Goal: Task Accomplishment & Management: Use online tool/utility

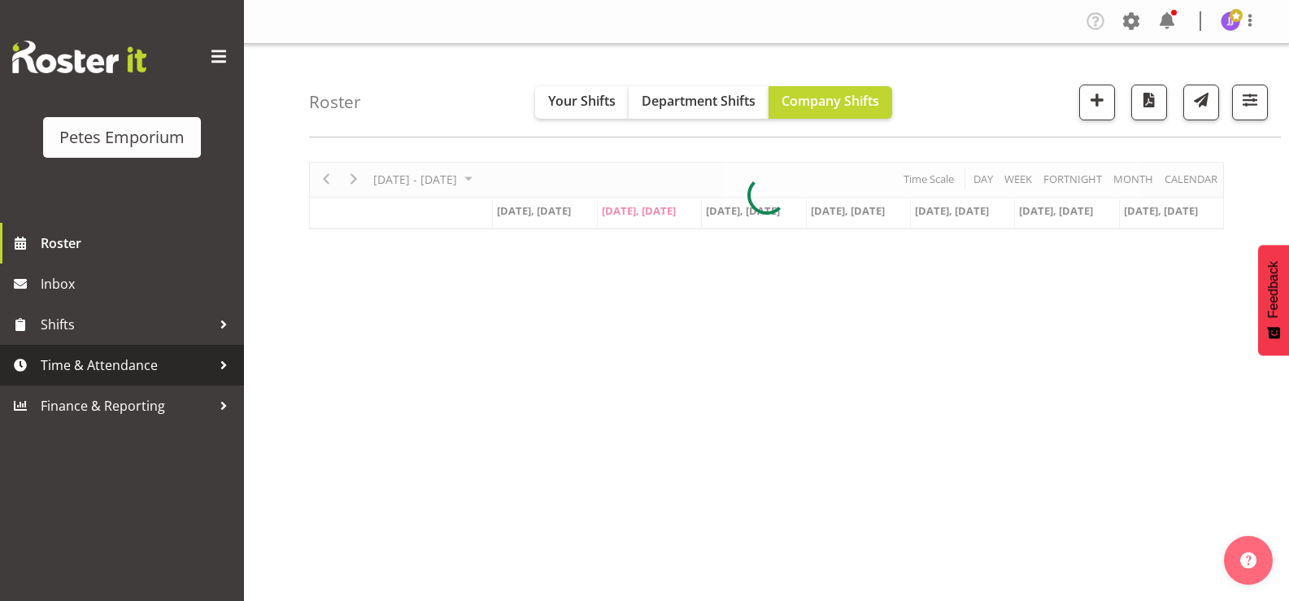
click at [146, 359] on span "Time & Attendance" at bounding box center [126, 365] width 171 height 24
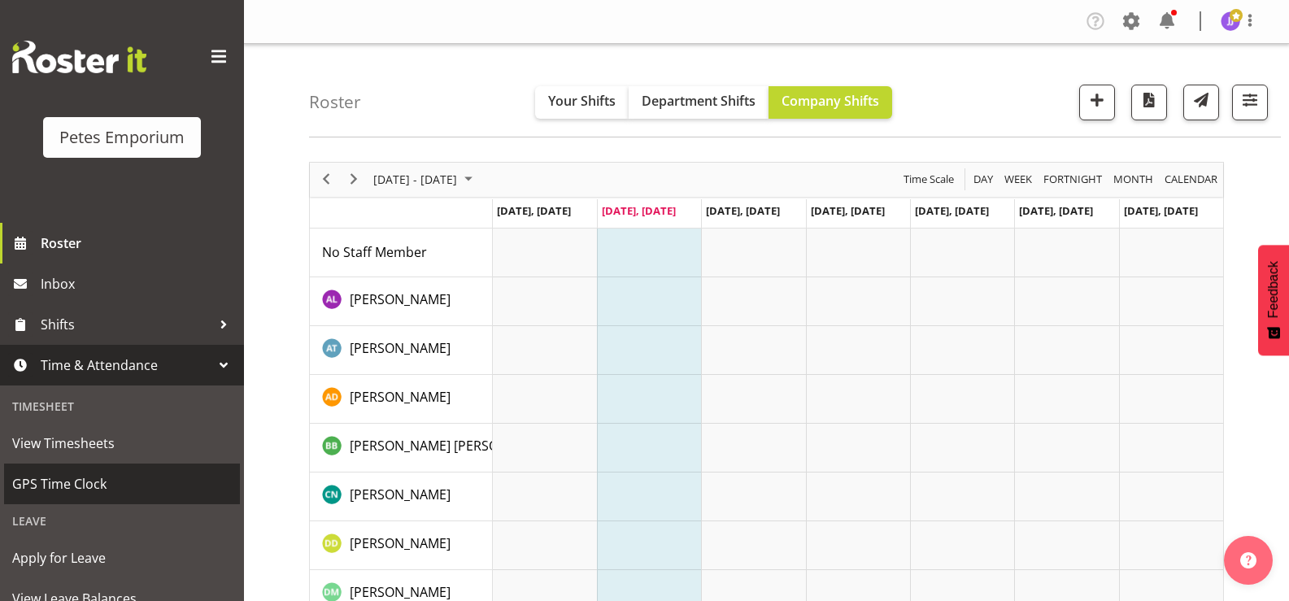
click at [80, 480] on span "GPS Time Clock" at bounding box center [122, 484] width 220 height 24
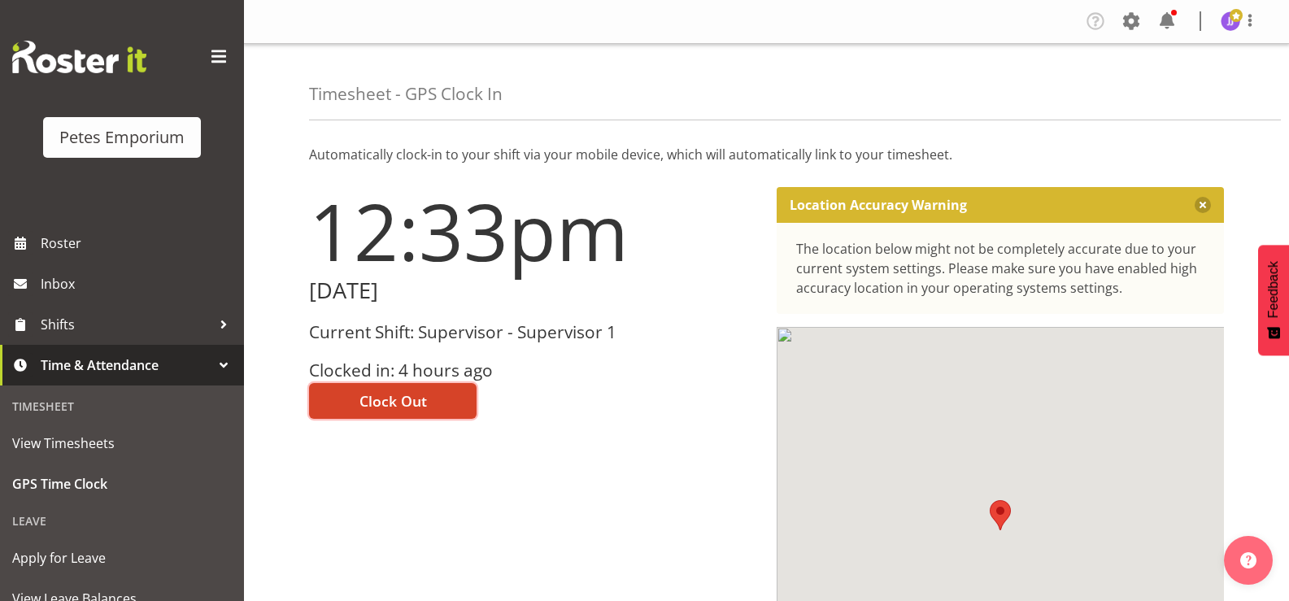
click at [346, 402] on button "Clock Out" at bounding box center [392, 401] width 167 height 36
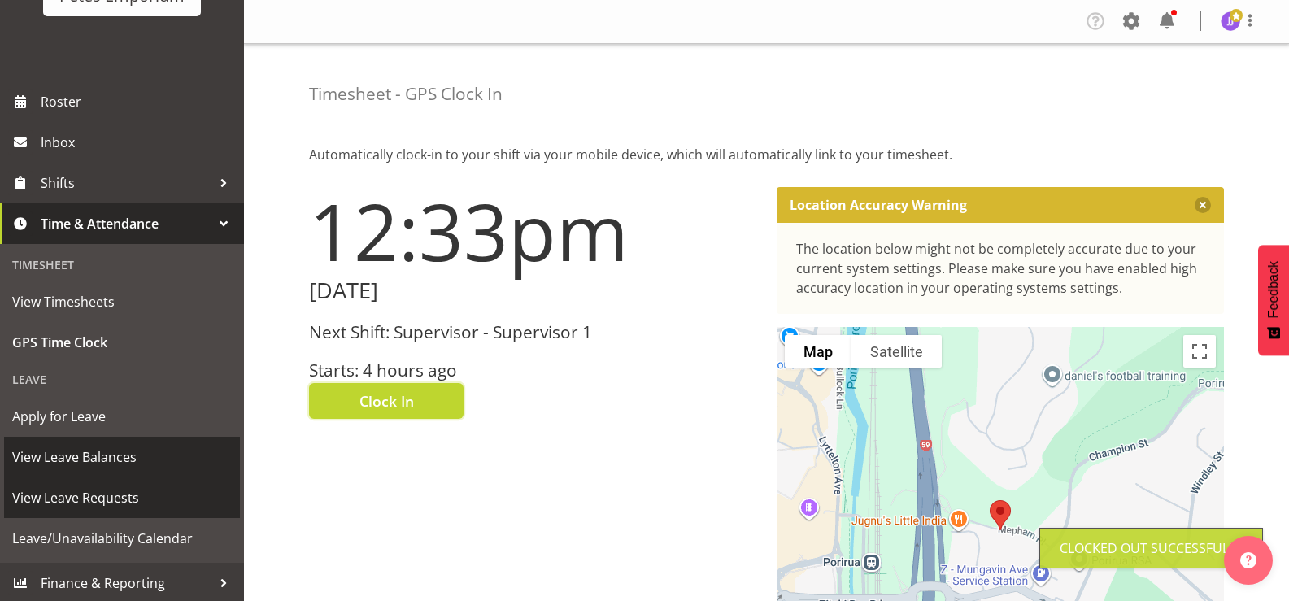
scroll to position [144, 0]
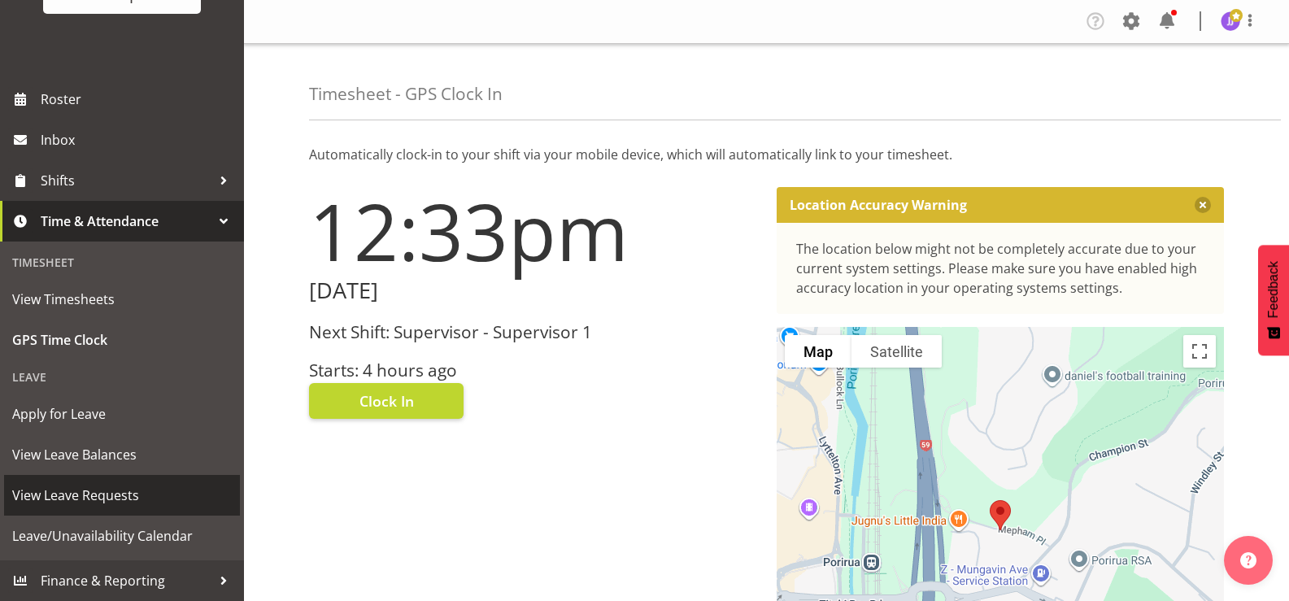
click at [133, 498] on span "View Leave Requests" at bounding box center [122, 495] width 220 height 24
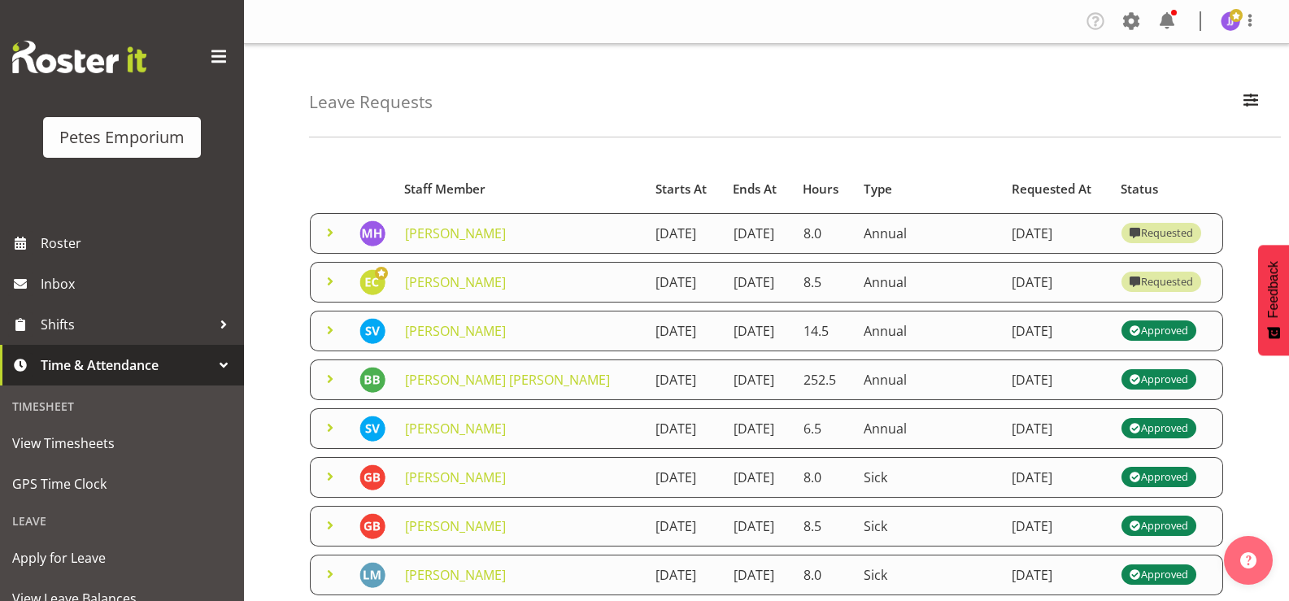
click at [325, 291] on span at bounding box center [330, 282] width 20 height 20
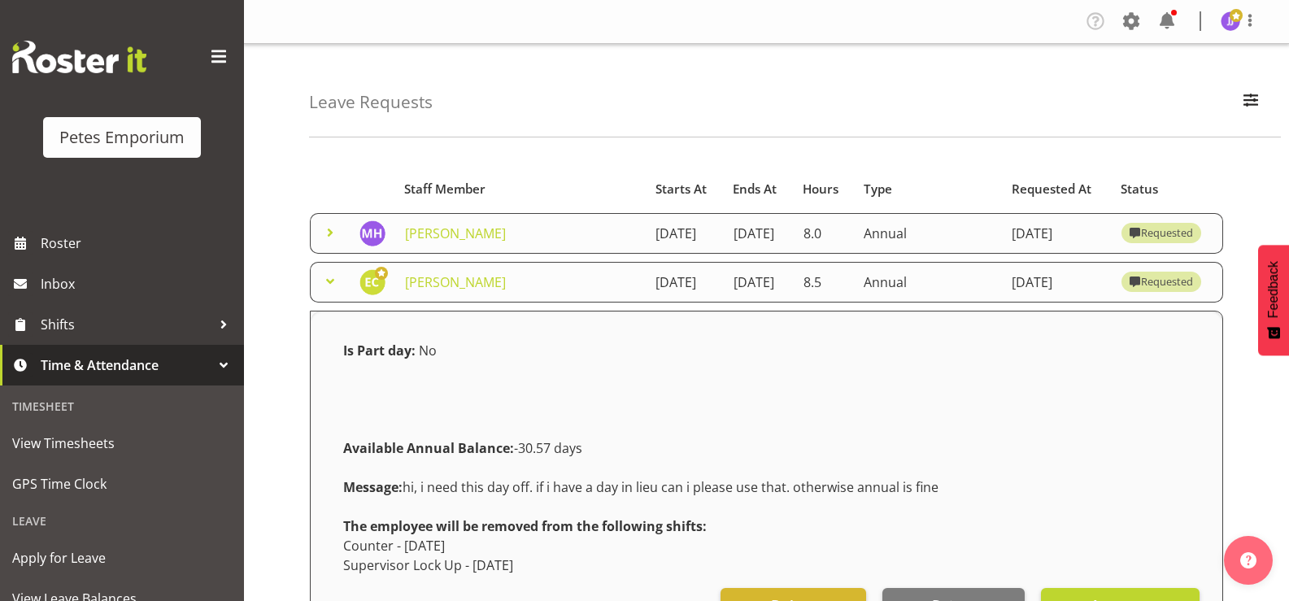
click at [325, 291] on span at bounding box center [330, 282] width 20 height 20
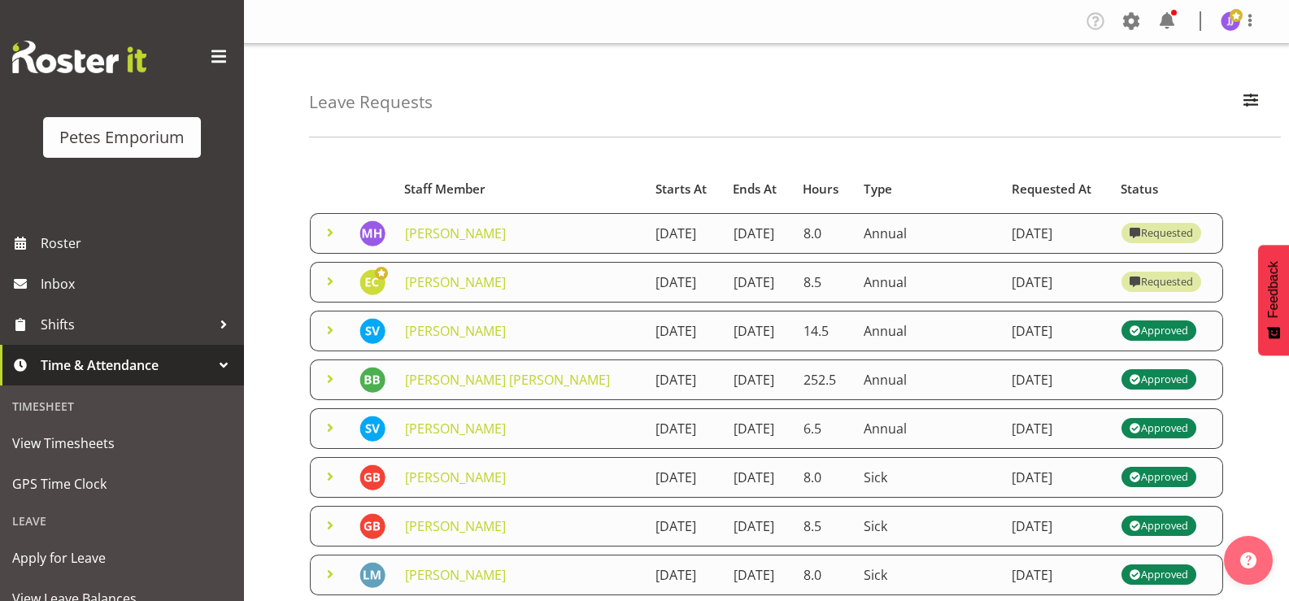
click at [329, 241] on span at bounding box center [330, 233] width 20 height 20
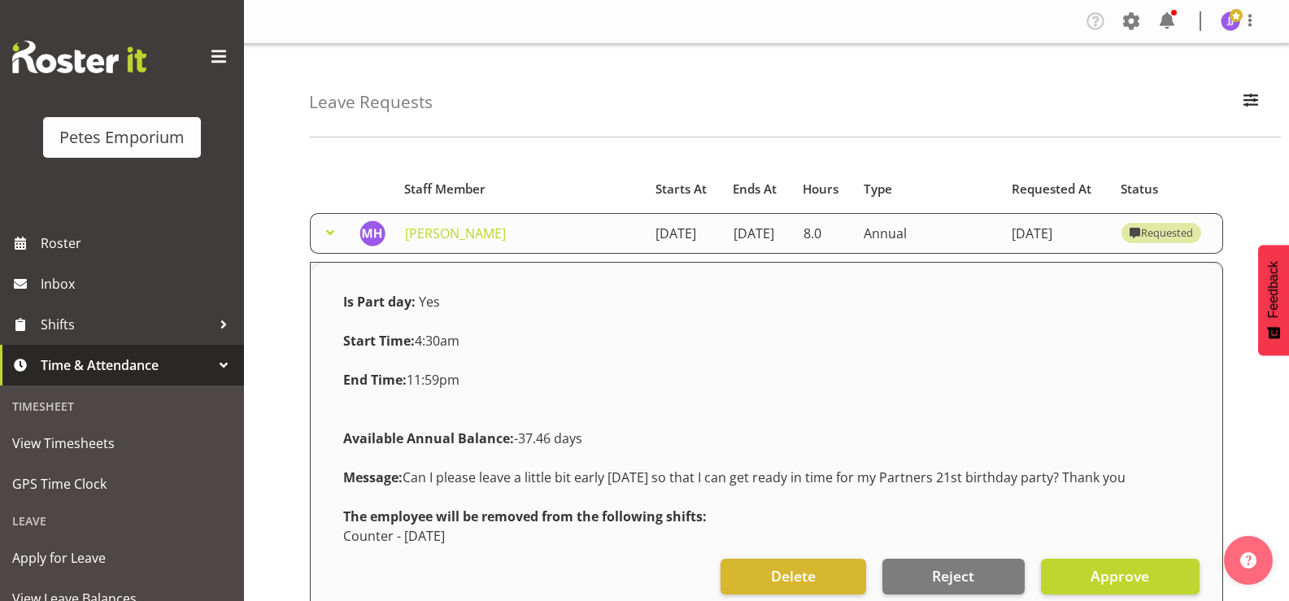
click at [329, 241] on span at bounding box center [330, 233] width 20 height 20
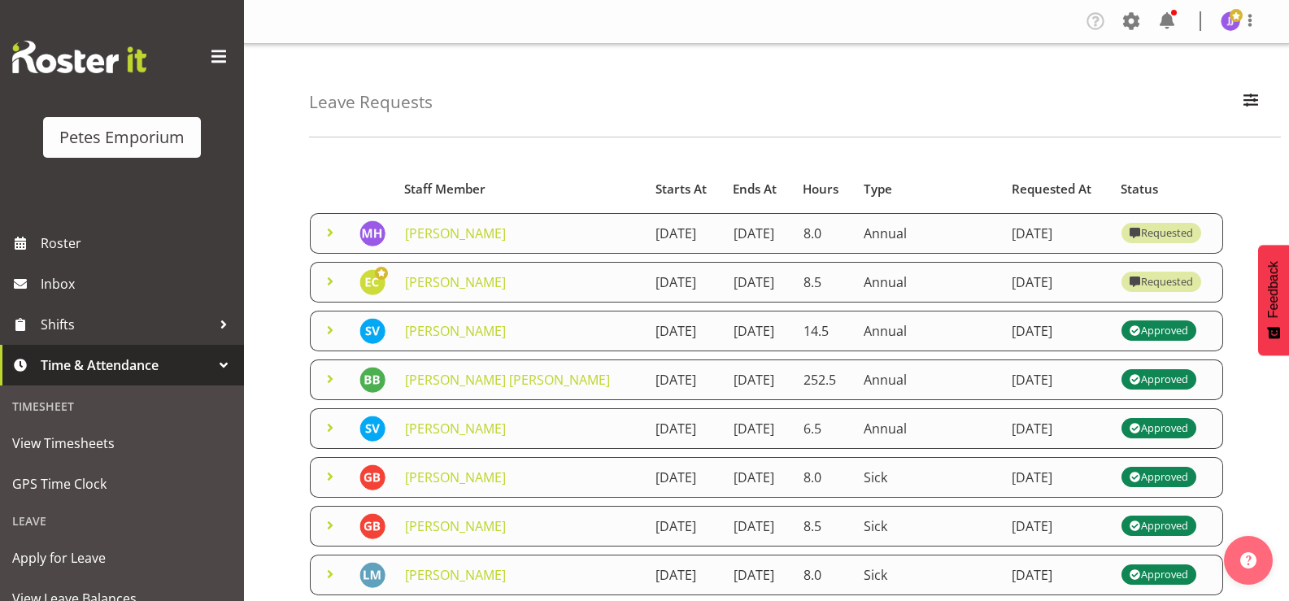
click at [329, 241] on span at bounding box center [330, 233] width 20 height 20
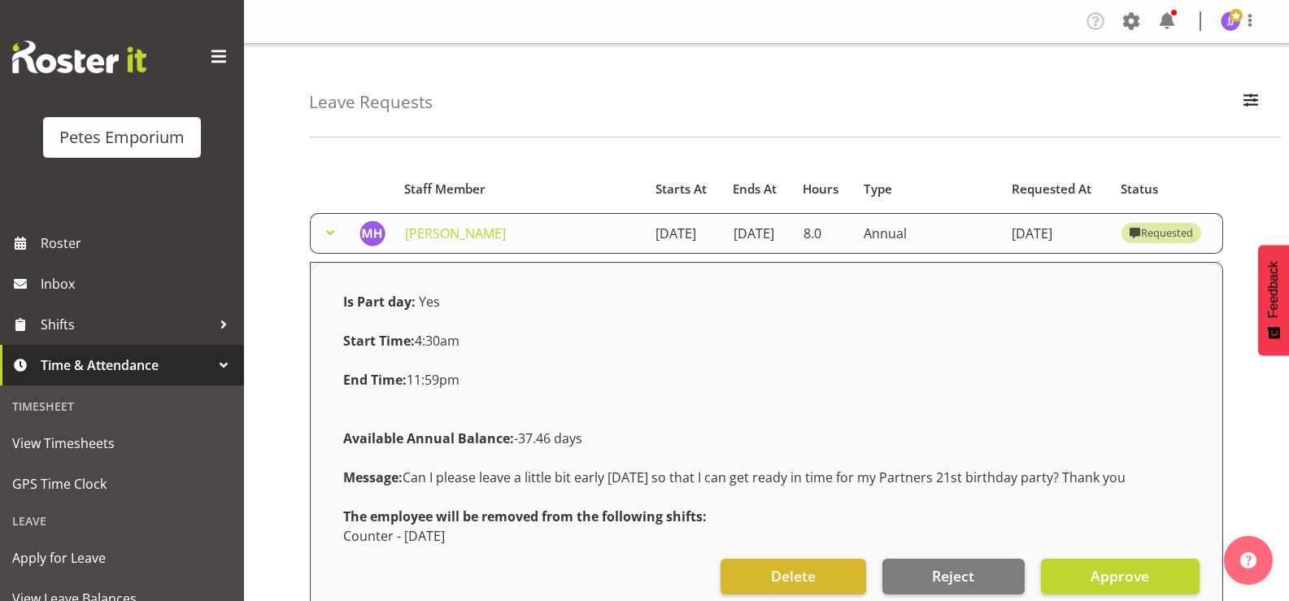
click at [329, 241] on span at bounding box center [330, 233] width 20 height 20
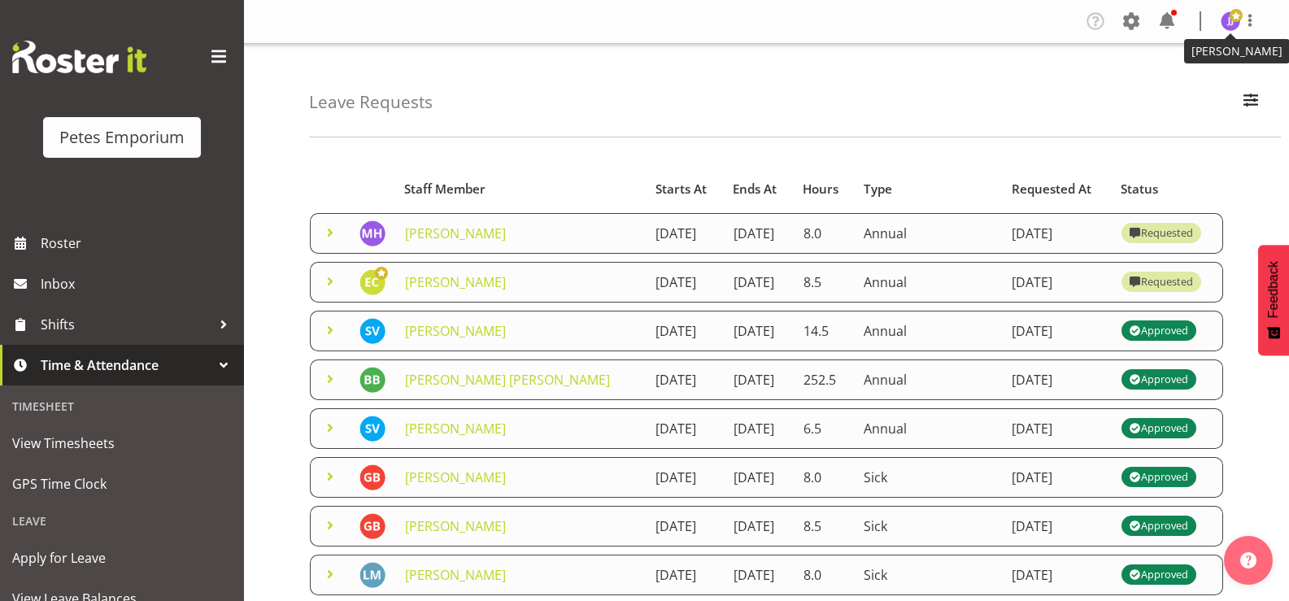
click at [1230, 24] on img at bounding box center [1230, 21] width 20 height 20
click at [1159, 87] on link "Log Out" at bounding box center [1181, 85] width 156 height 29
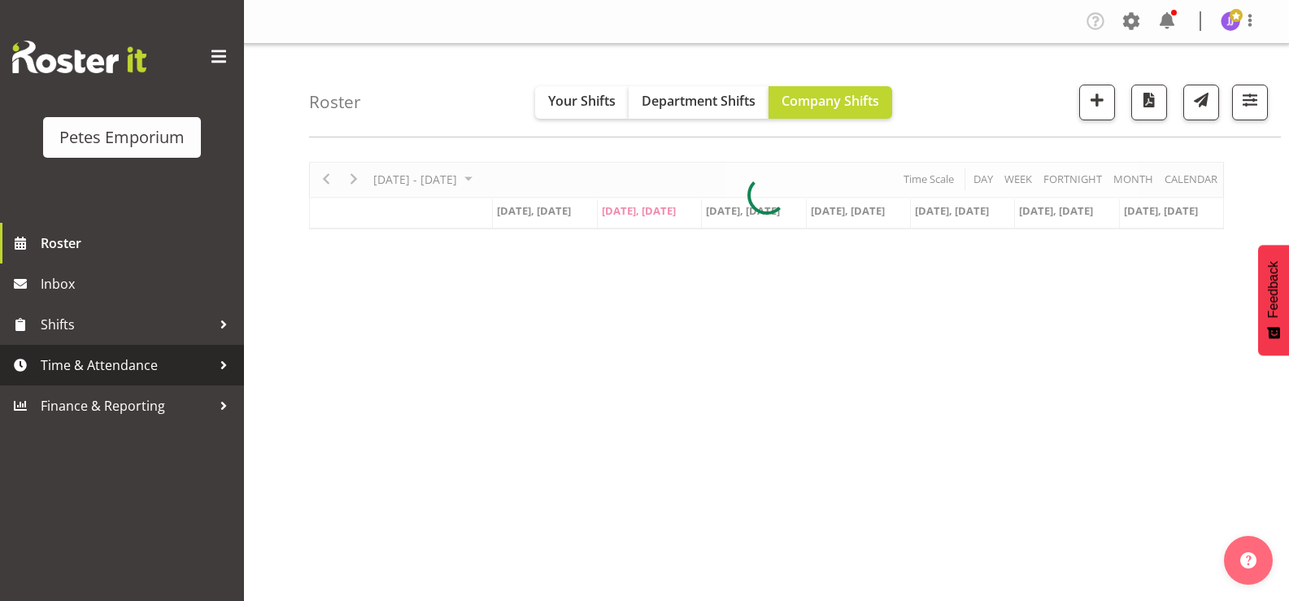
click at [145, 367] on span "Time & Attendance" at bounding box center [126, 365] width 171 height 24
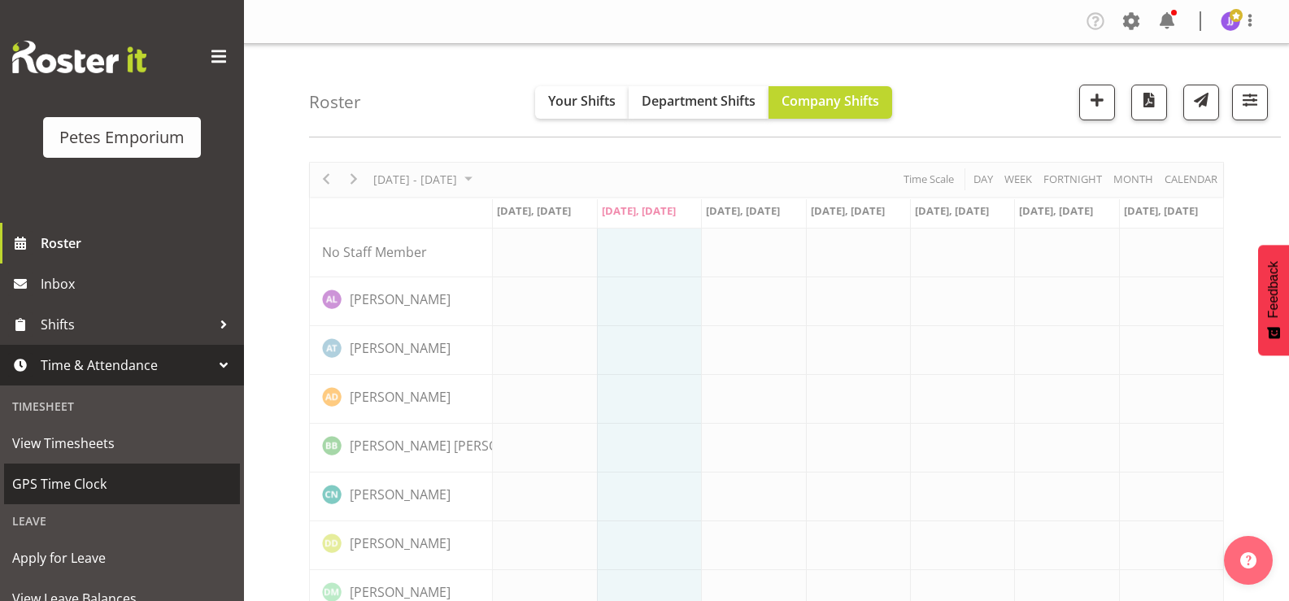
click at [73, 488] on span "GPS Time Clock" at bounding box center [122, 484] width 220 height 24
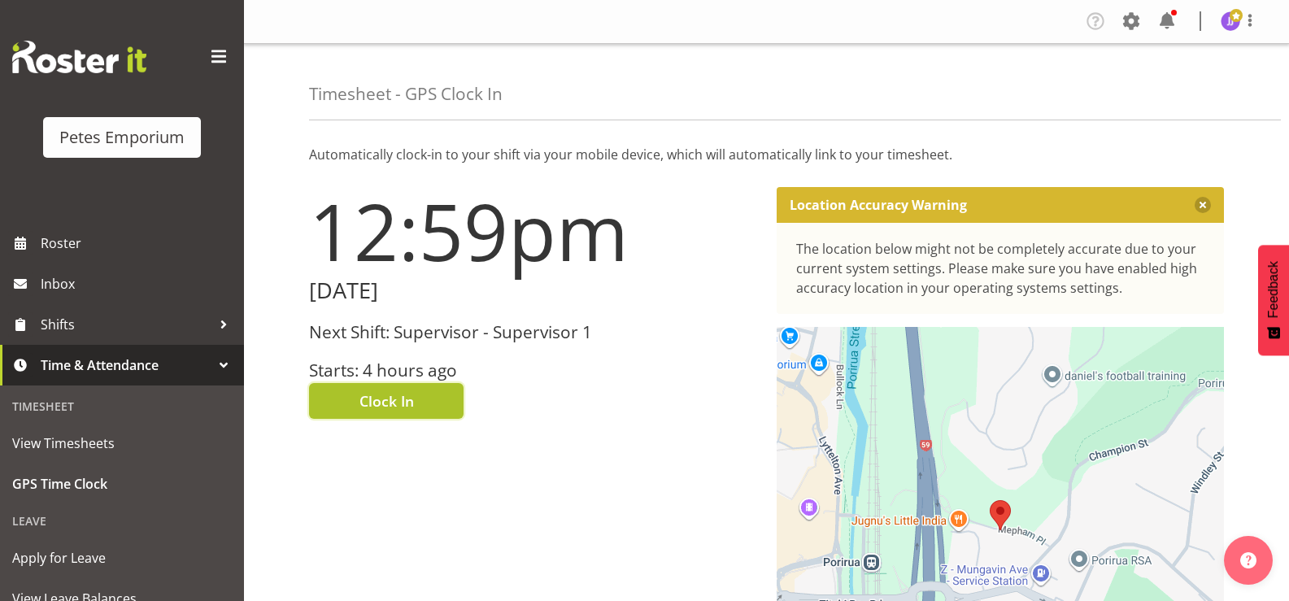
click at [318, 402] on button "Clock In" at bounding box center [386, 401] width 154 height 36
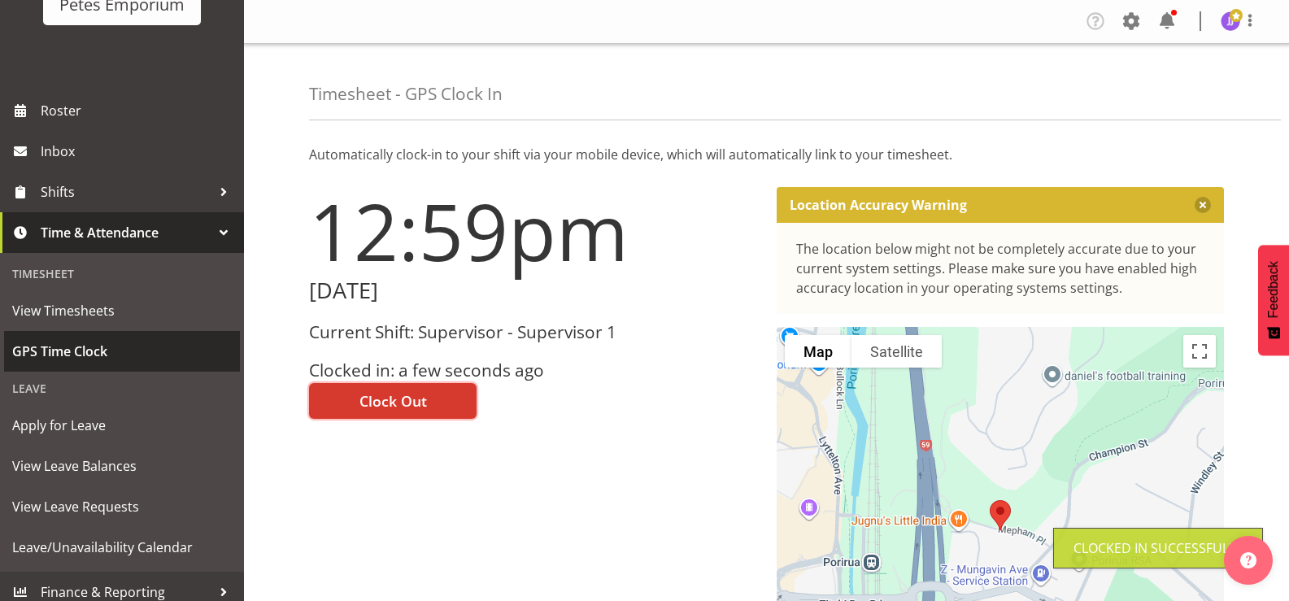
scroll to position [144, 0]
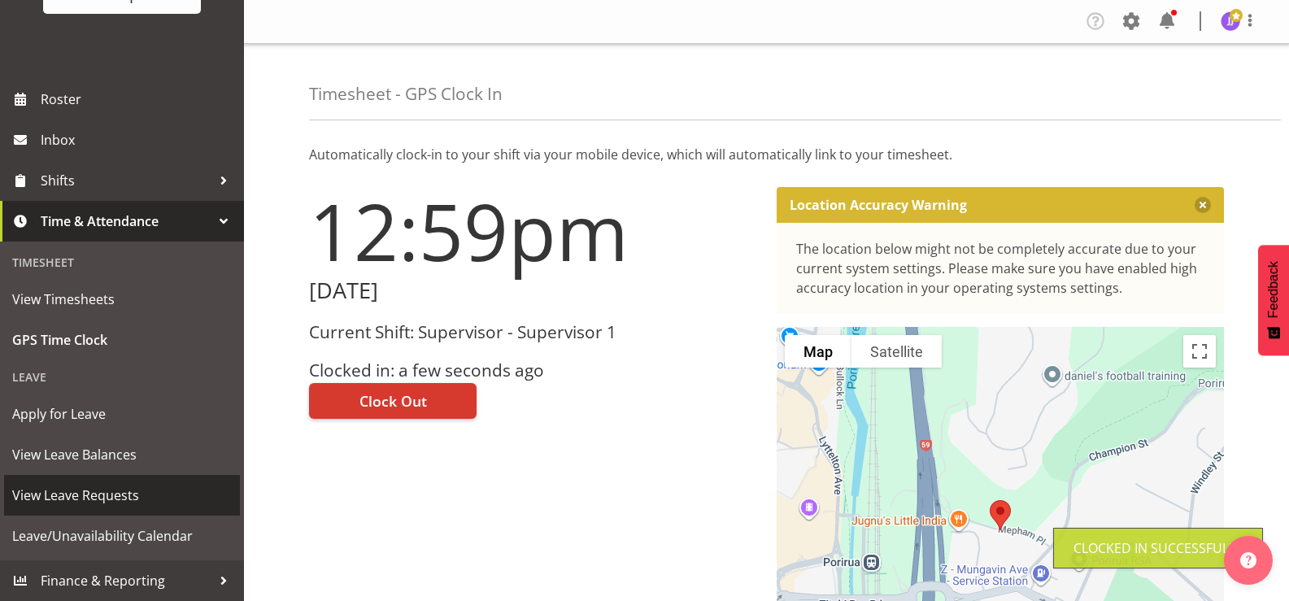
click at [124, 498] on span "View Leave Requests" at bounding box center [122, 495] width 220 height 24
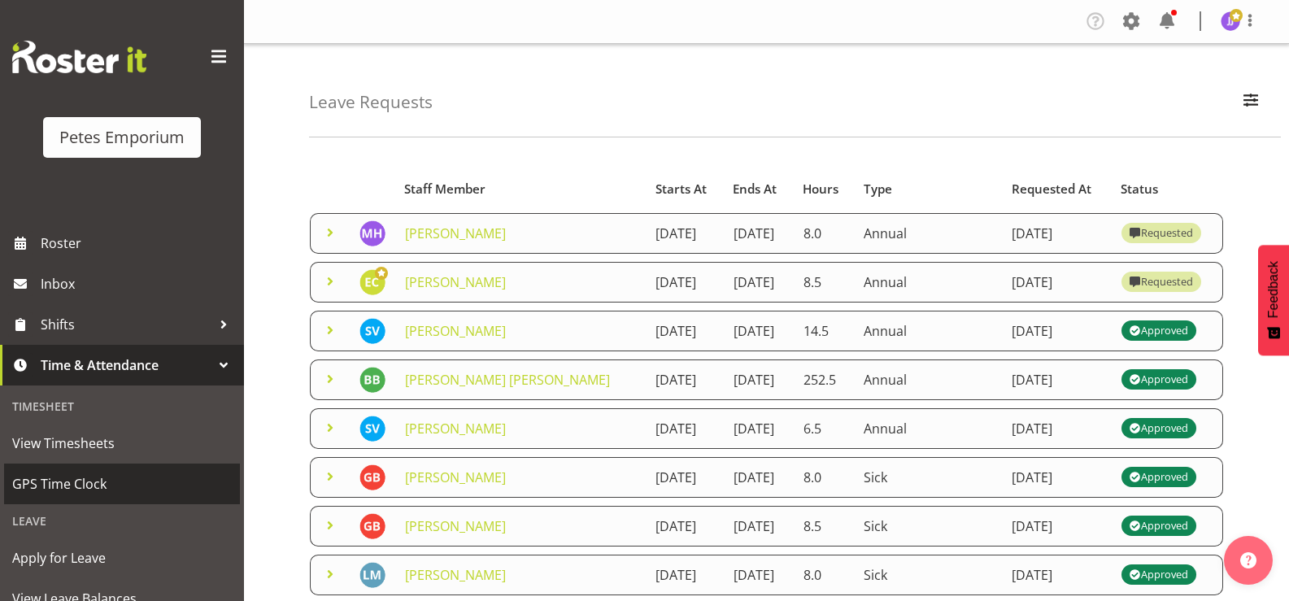
click at [75, 480] on span "GPS Time Clock" at bounding box center [122, 484] width 220 height 24
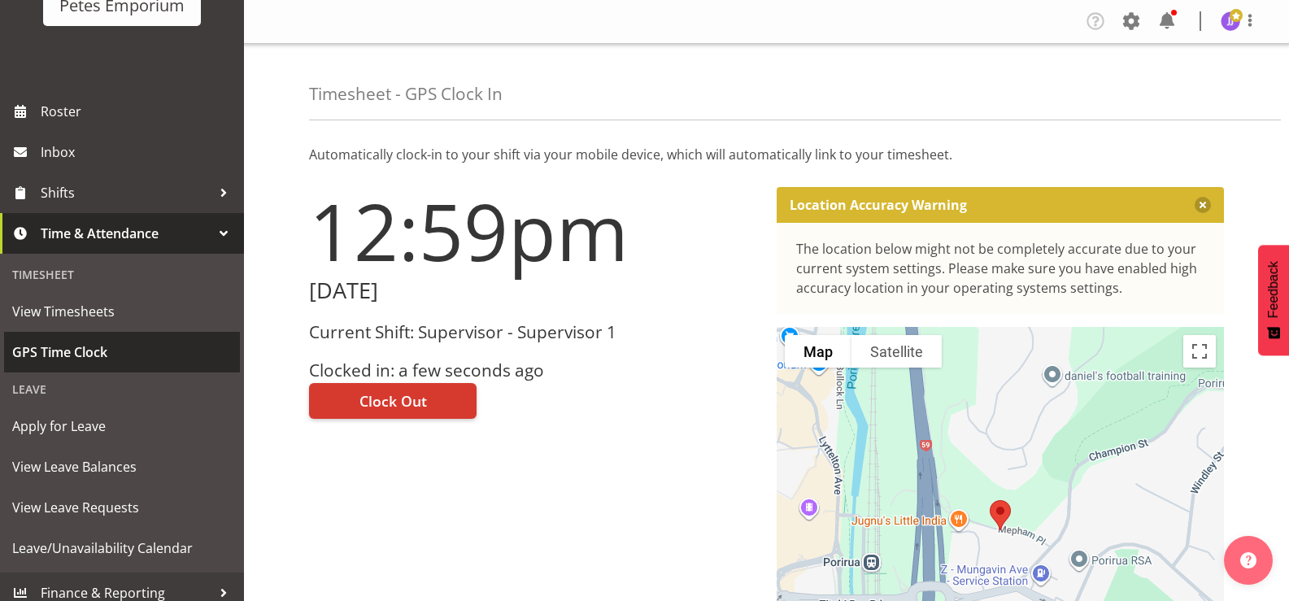
scroll to position [144, 0]
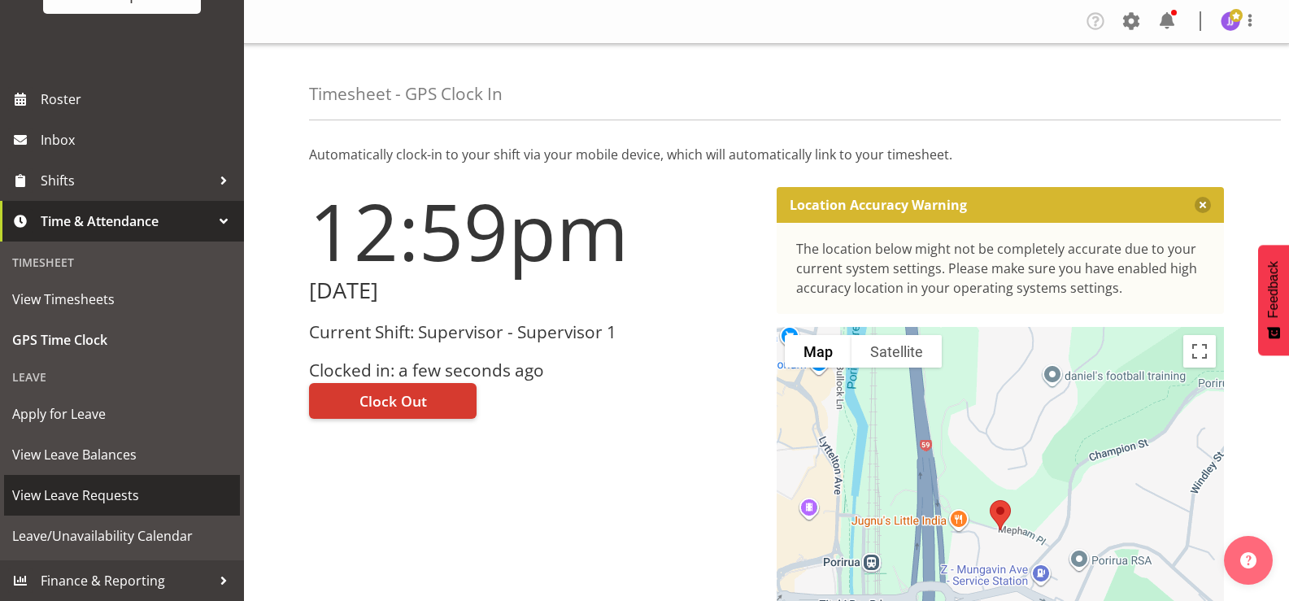
click at [134, 499] on span "View Leave Requests" at bounding box center [122, 495] width 220 height 24
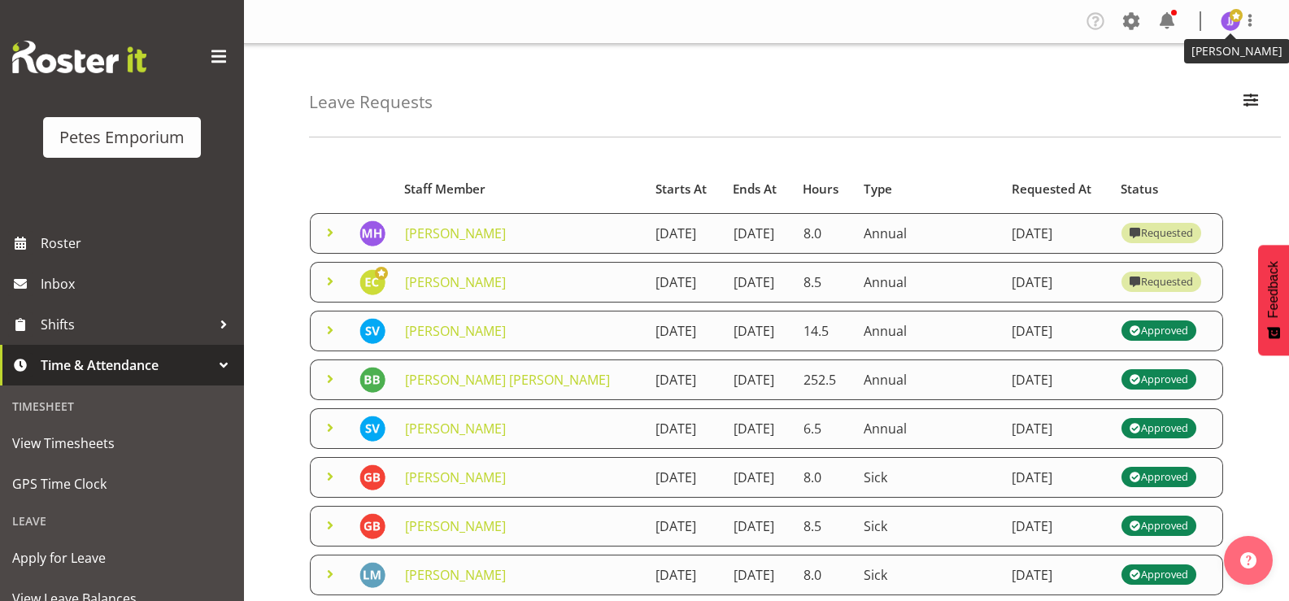
click at [1226, 20] on img at bounding box center [1230, 21] width 20 height 20
click at [1167, 85] on link "Log Out" at bounding box center [1181, 85] width 156 height 29
